Goal: Task Accomplishment & Management: Use online tool/utility

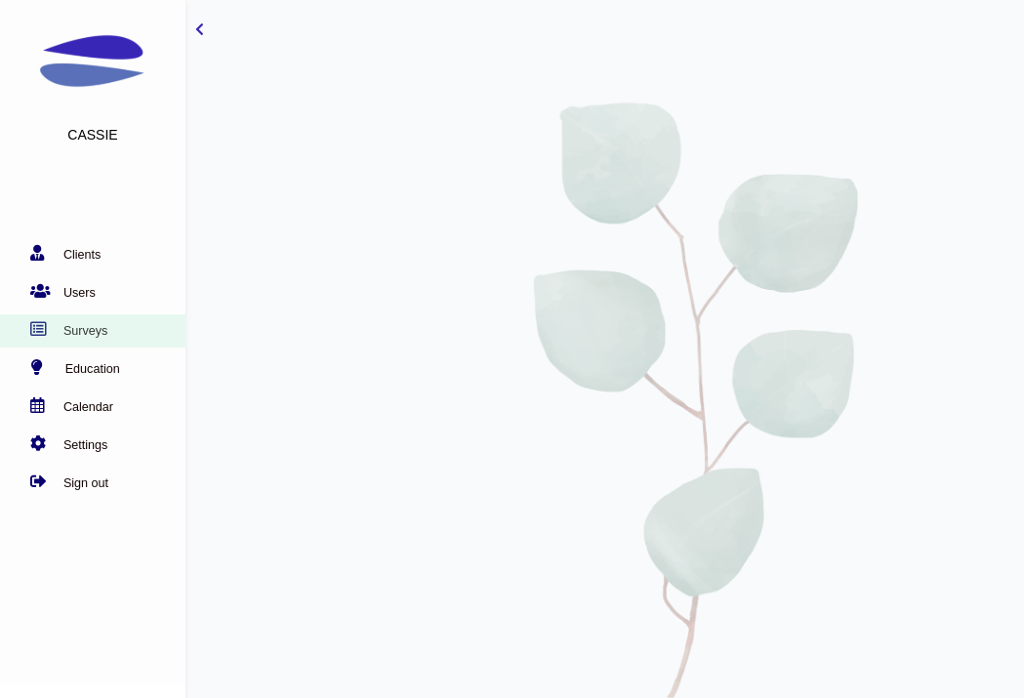
click at [97, 321] on link "Surveys" at bounding box center [88, 331] width 176 height 20
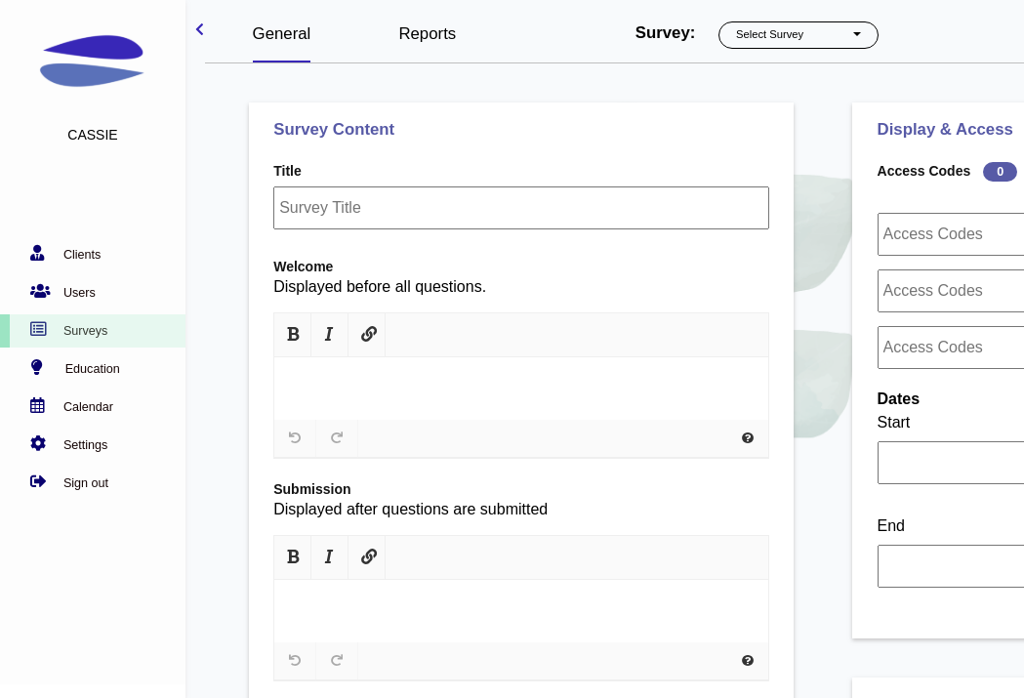
click at [413, 32] on link "Reports" at bounding box center [427, 33] width 58 height 19
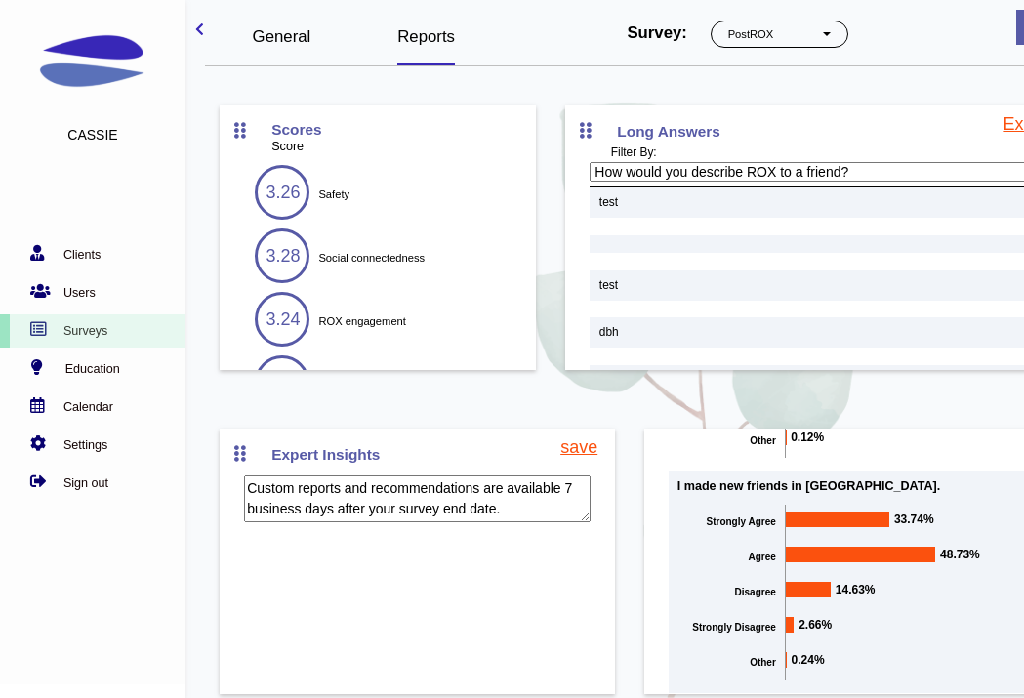
scroll to position [80, 0]
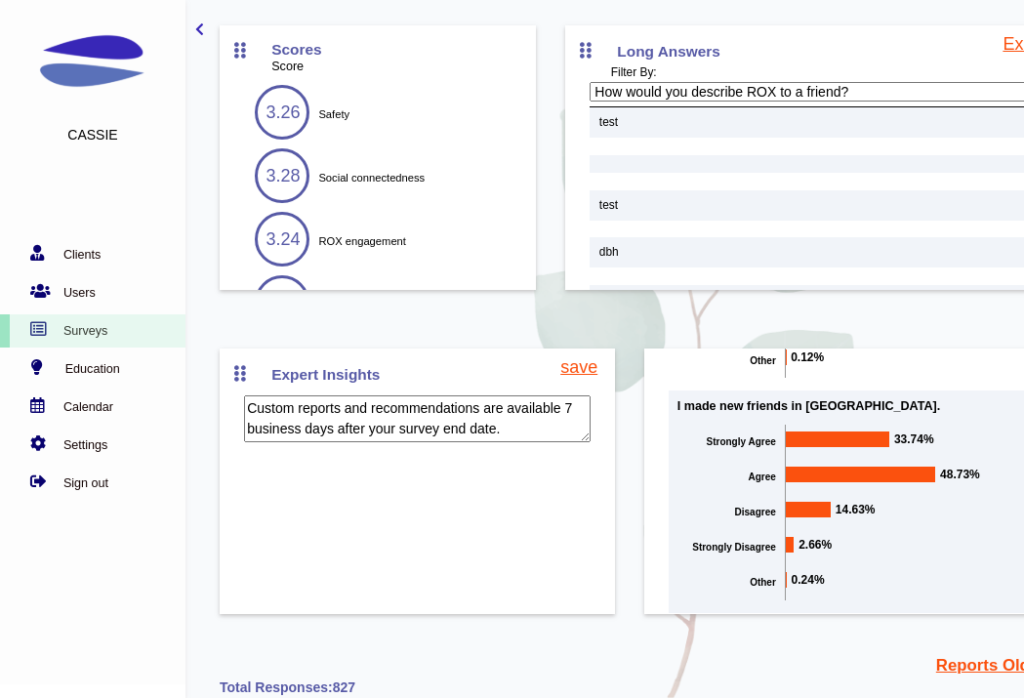
click at [968, 671] on link "Reports Old Dashboard" at bounding box center [1028, 665] width 184 height 24
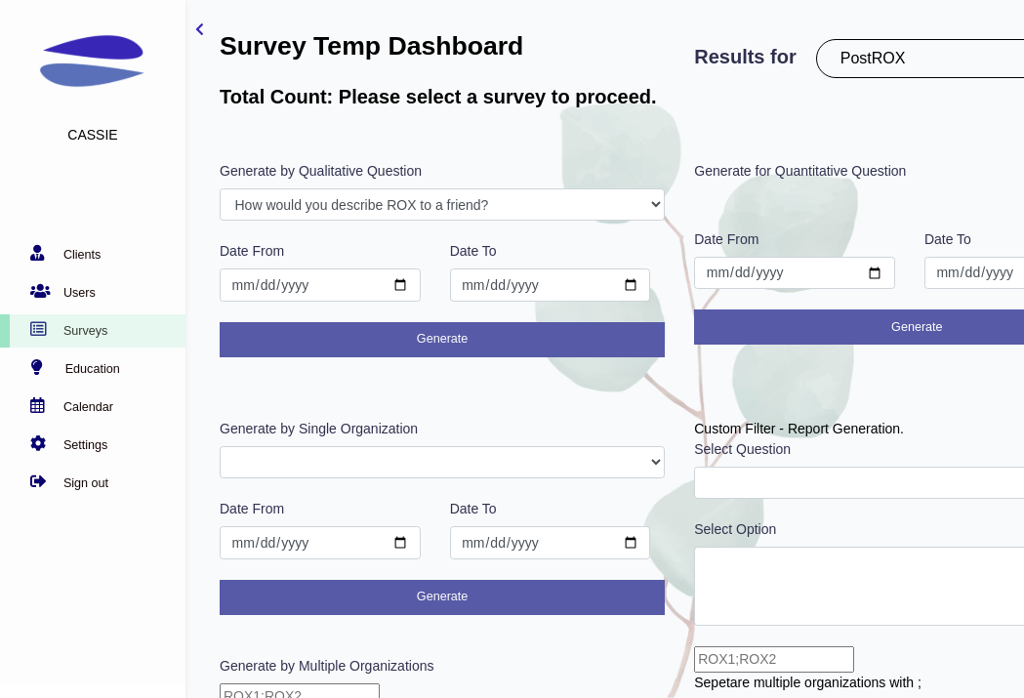
click at [952, 44] on select "PostROX PreROX YWCAHamiltonWEC AlumnaeSurvey GFMentor2 GFMentee2 YWCA2019 GFMen…" at bounding box center [970, 58] width 308 height 39
select select "301"
click at [821, 39] on select "PostROX PreROX YWCAHamiltonWEC AlumnaeSurvey GFMentor2 GFMentee2 YWCA2019 GFMen…" at bounding box center [970, 58] width 308 height 39
click at [902, 50] on select "PostROX PreROX YWCAHamiltonWEC AlumnaeSurvey GFMentor2 GFMentee2 YWCA2019 GFMen…" at bounding box center [970, 58] width 308 height 39
click at [900, 88] on div "Results for PostROX PreROX YWCAHamiltonWEC AlumnaeSurvey GFMentor2 GFMentee2 YW…" at bounding box center [917, 66] width 475 height 132
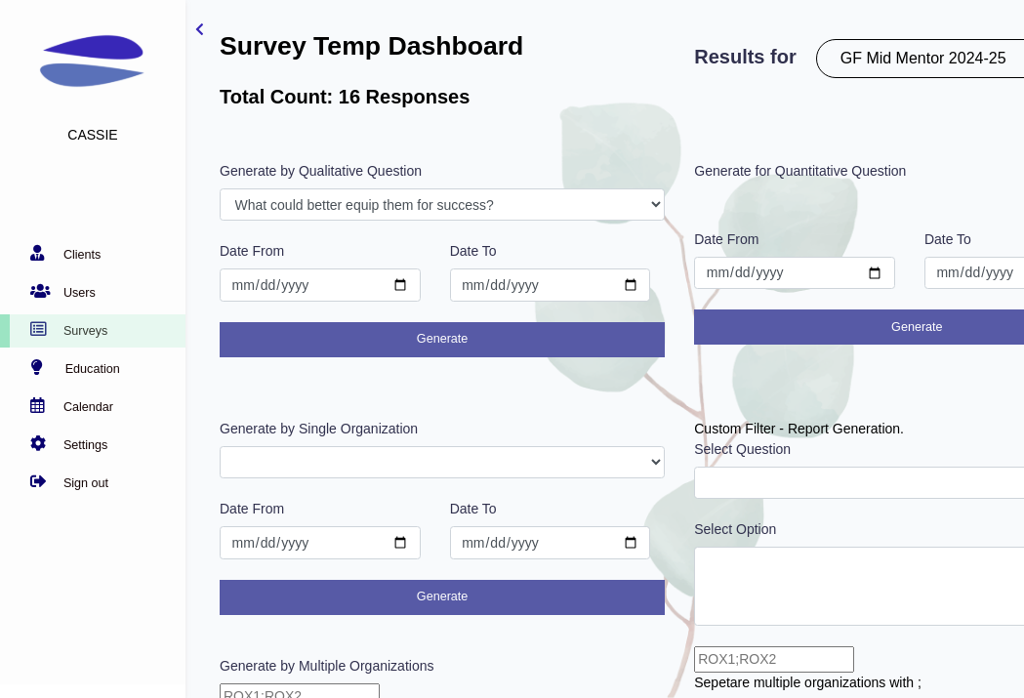
click at [900, 66] on select "PostROX PreROX YWCAHamiltonWEC AlumnaeSurvey GFMentor2 GFMentee2 YWCA2019 GFMen…" at bounding box center [970, 58] width 308 height 39
select select "302"
click at [821, 39] on select "PostROX PreROX YWCAHamiltonWEC AlumnaeSurvey GFMentor2 GFMentee2 YWCA2019 GFMen…" at bounding box center [970, 58] width 308 height 39
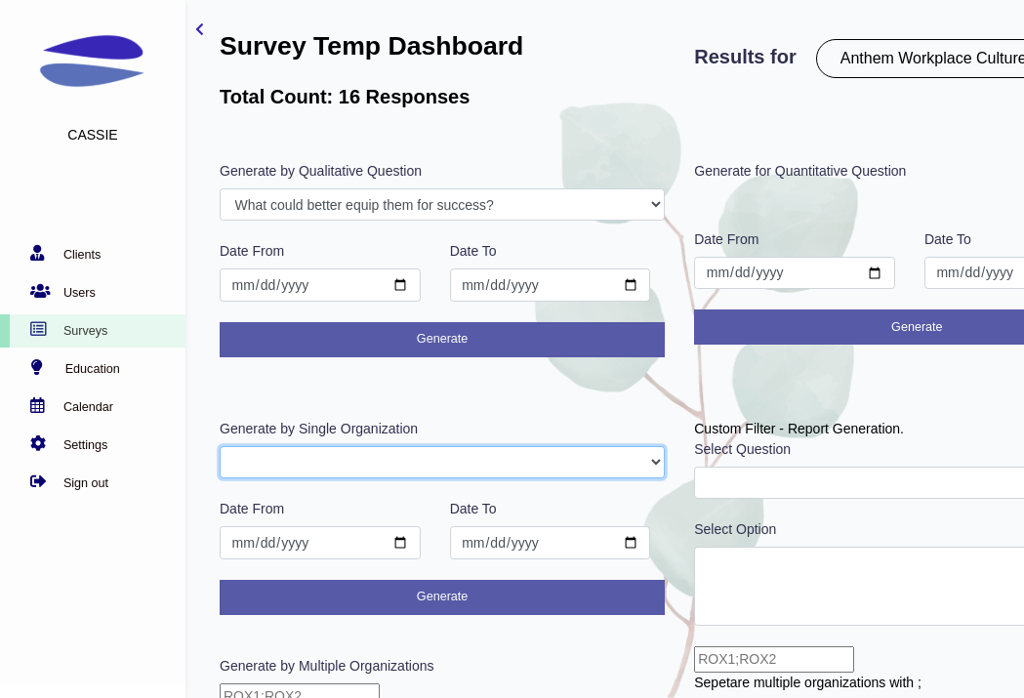
click at [614, 458] on select "GFAdmin CHIMentor ATXMentor" at bounding box center [442, 462] width 445 height 33
click at [593, 475] on select "bettertogether AnthemAdmen AnthemAdmin" at bounding box center [442, 462] width 445 height 33
select select "bettertogether"
click at [220, 446] on select "bettertogether AnthemAdmen AnthemAdmin" at bounding box center [442, 462] width 445 height 33
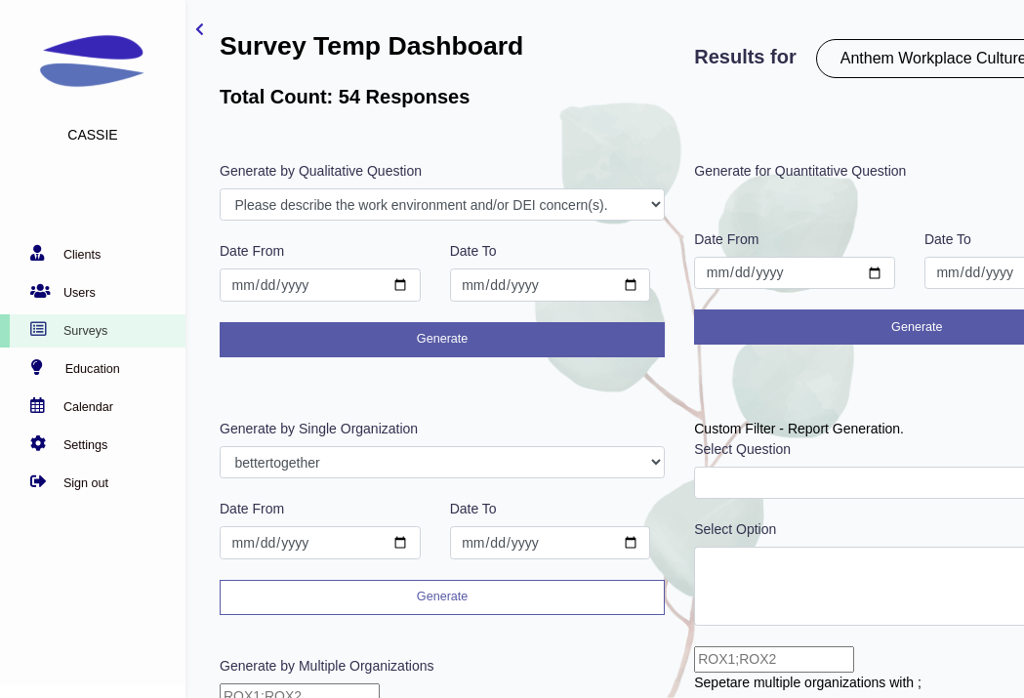
click at [564, 590] on button "Generate" at bounding box center [442, 597] width 445 height 35
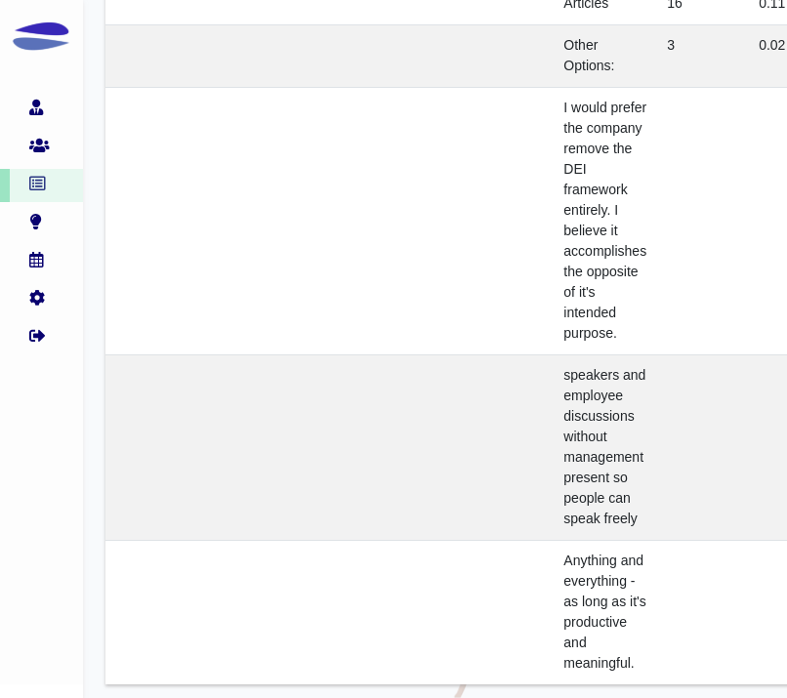
scroll to position [39781, 39]
